Goal: Task Accomplishment & Management: Manage account settings

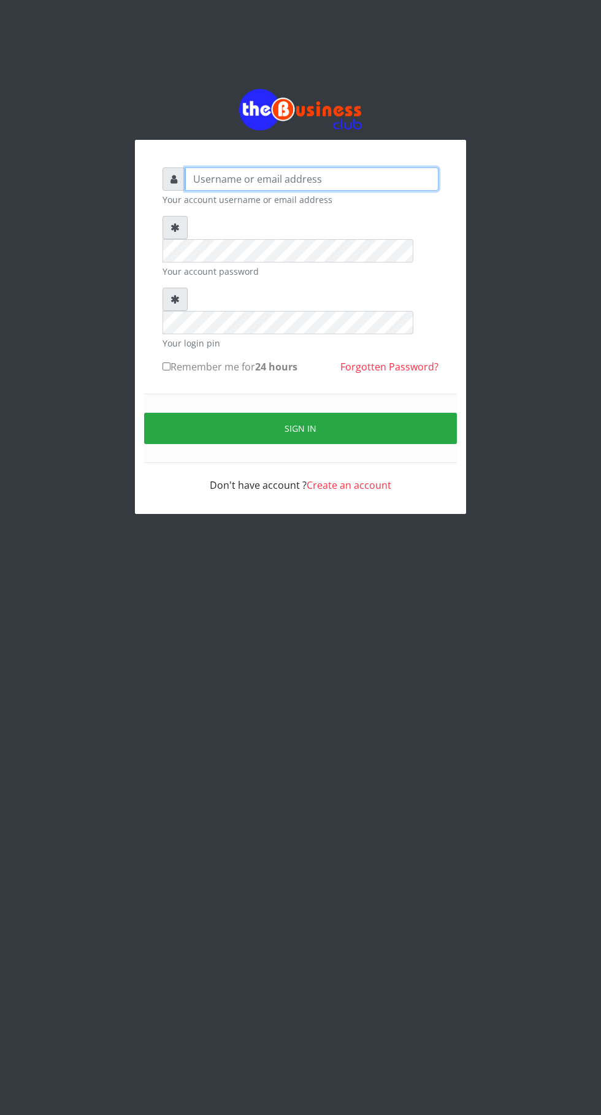
click at [277, 186] on input "text" at bounding box center [311, 178] width 253 height 23
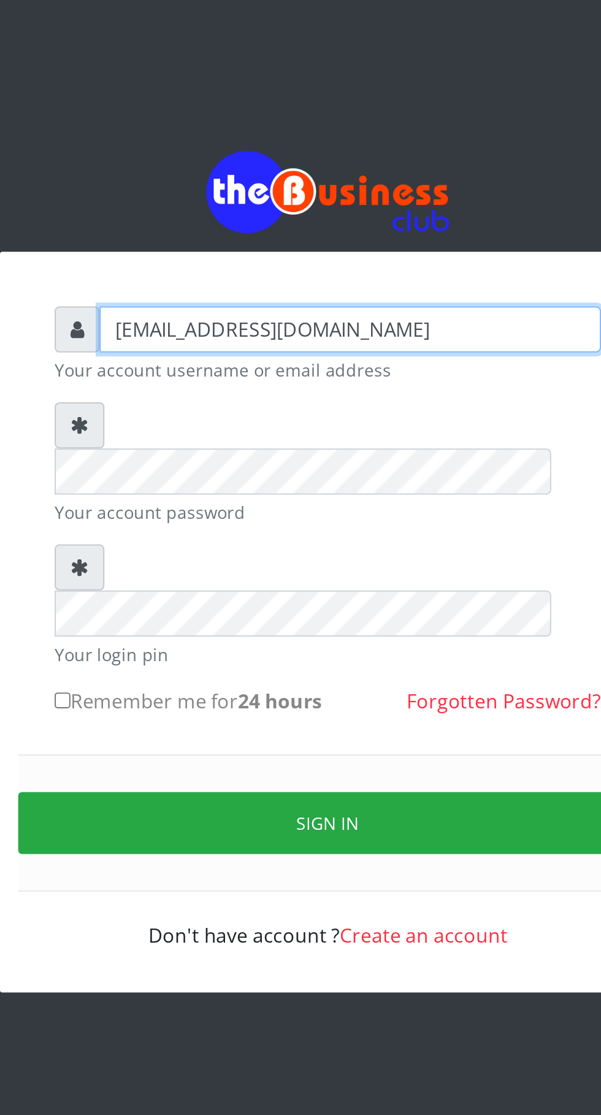
type input "Ugochukwudonsteve@gmail.com"
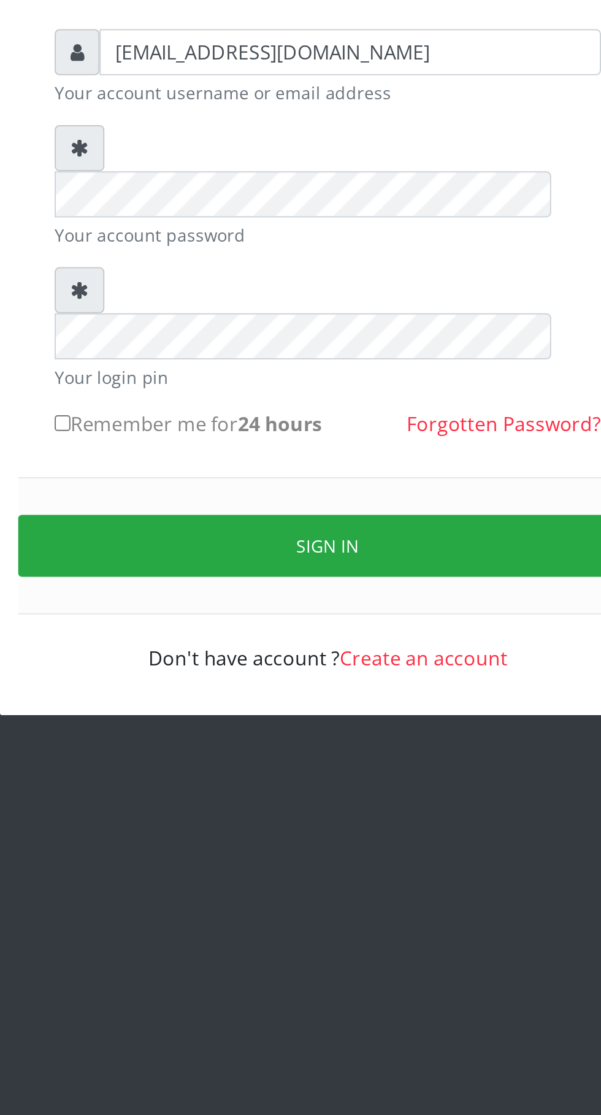
click at [306, 413] on button "Sign in" at bounding box center [300, 428] width 313 height 31
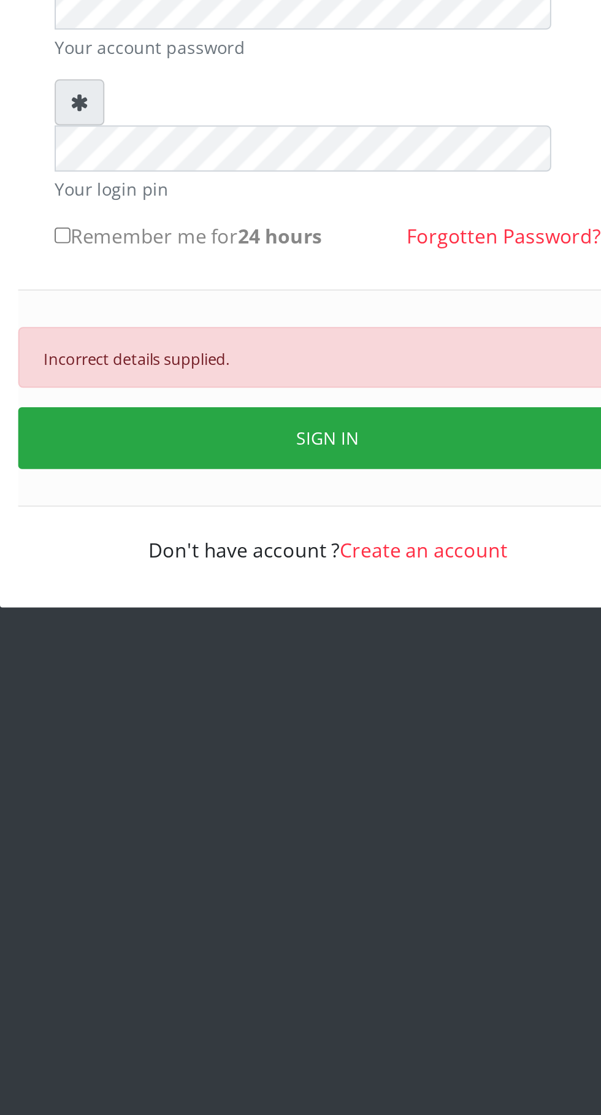
click at [320, 453] on button "SIGN IN" at bounding box center [300, 468] width 313 height 31
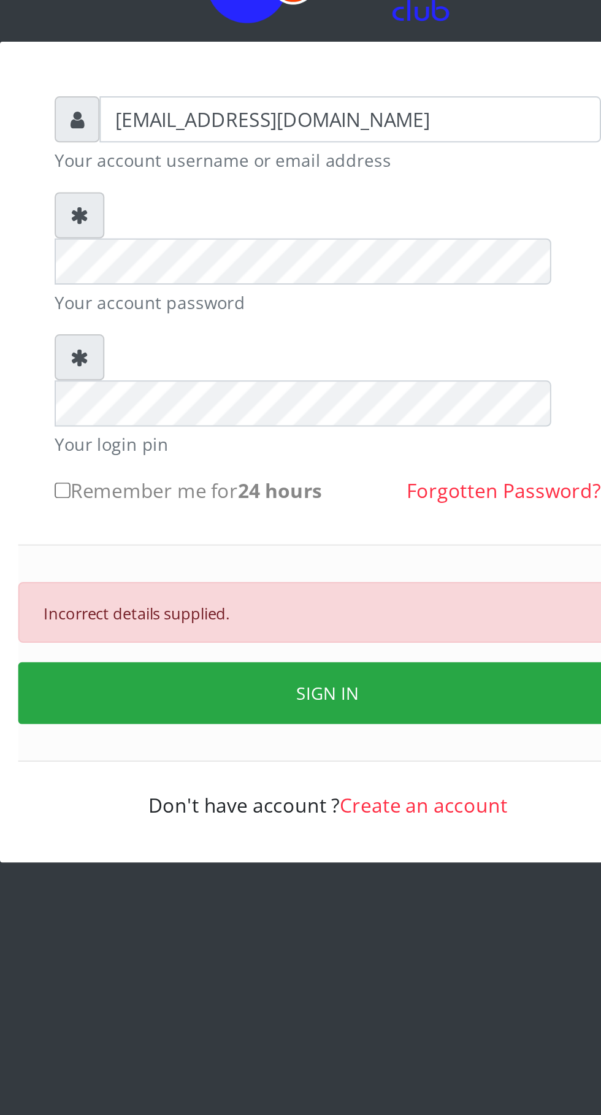
click at [315, 453] on button "SIGN IN" at bounding box center [300, 468] width 313 height 31
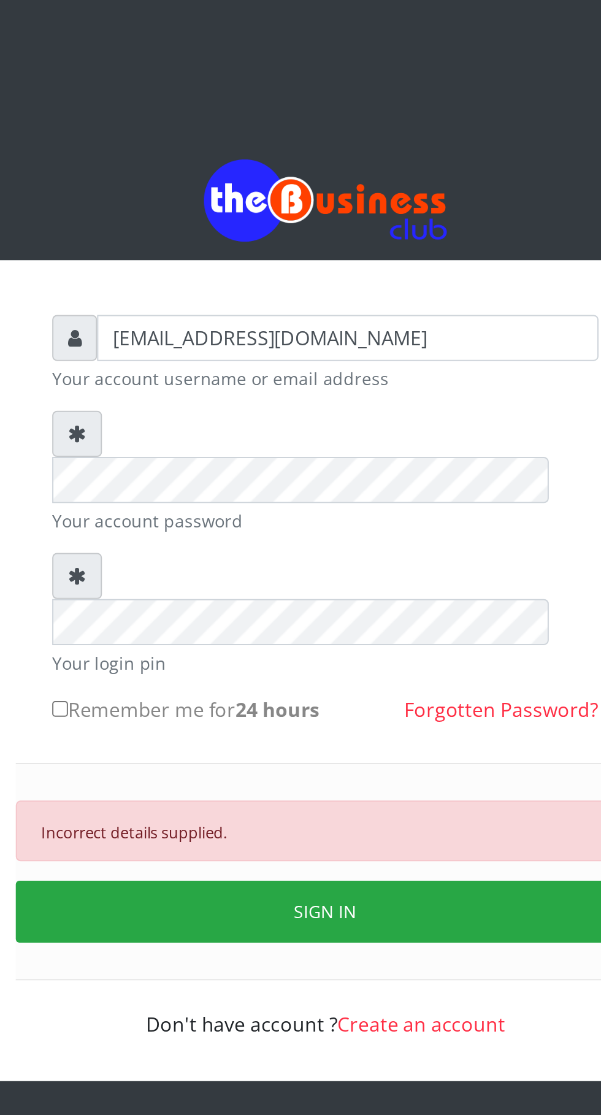
click at [403, 360] on link "Forgotten Password?" at bounding box center [389, 366] width 98 height 13
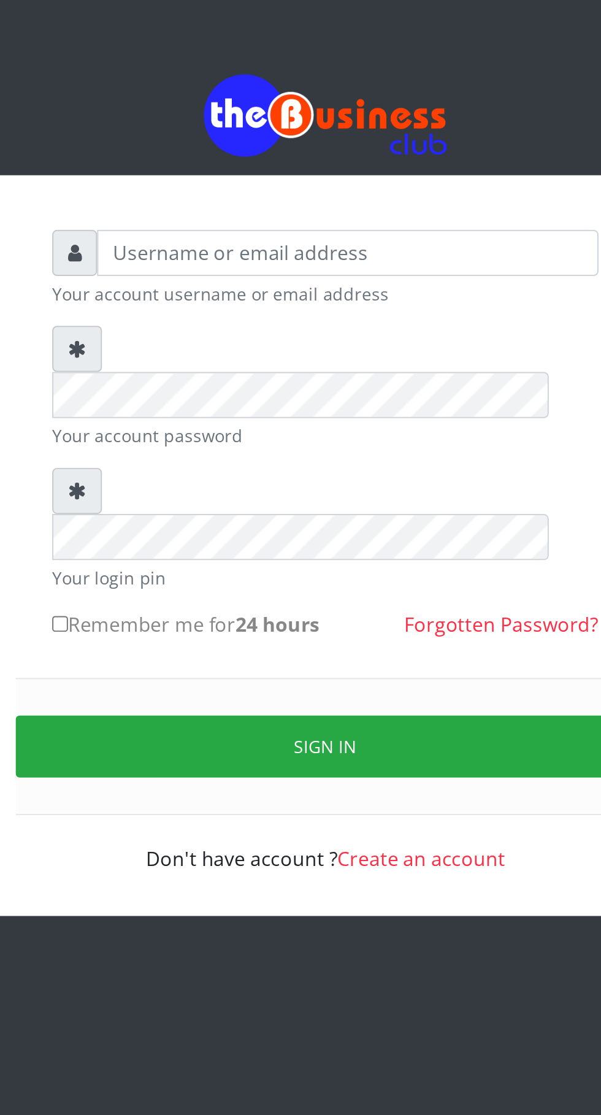
click at [403, 360] on link "Forgotten Password?" at bounding box center [389, 366] width 98 height 13
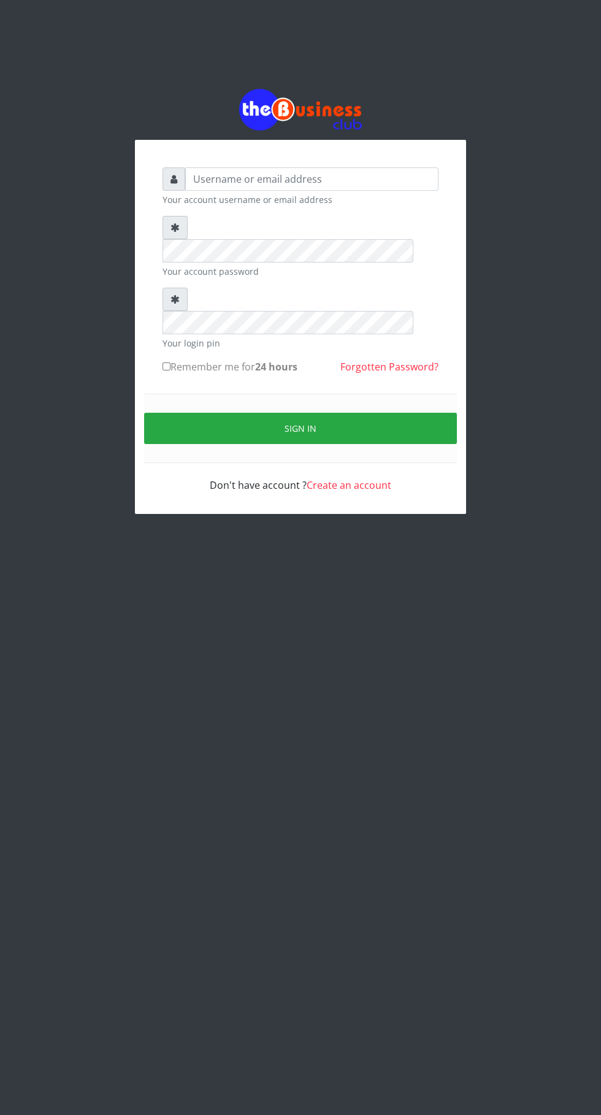
click at [396, 232] on link "Forgotten Password?" at bounding box center [389, 366] width 98 height 13
click at [432, 360] on link "Forgotten Password?" at bounding box center [389, 366] width 98 height 13
